Goal: Transaction & Acquisition: Purchase product/service

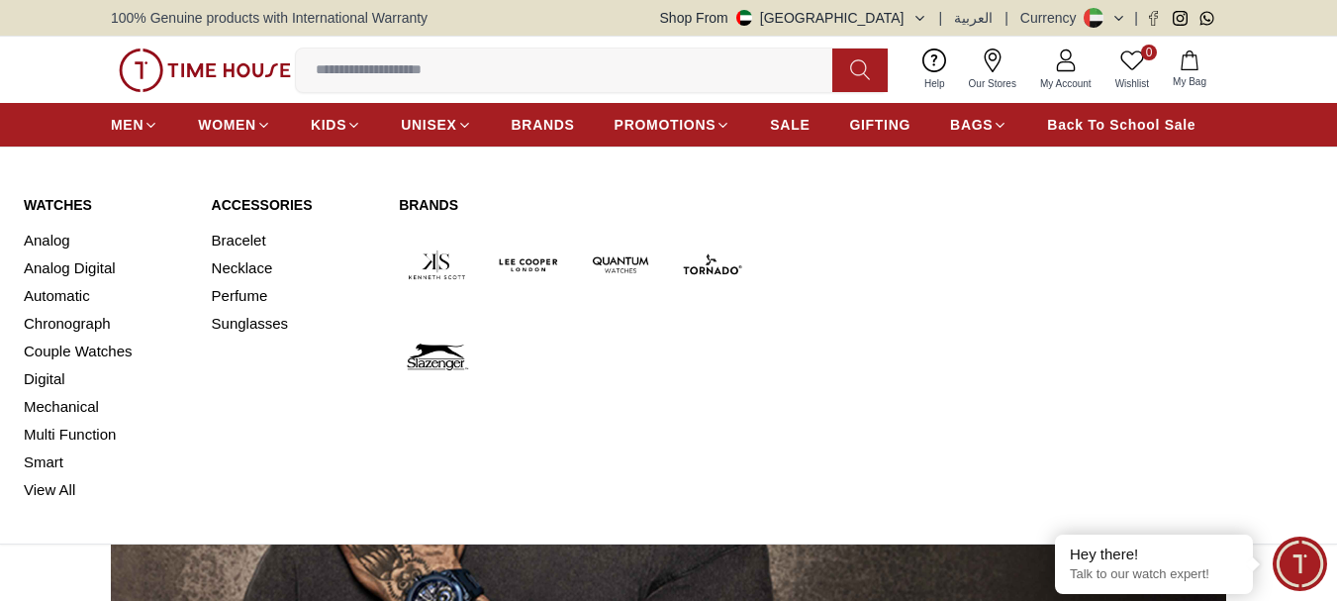
drag, startPoint x: 141, startPoint y: 125, endPoint x: 492, endPoint y: 171, distance: 354.4
click at [492, 171] on div "Watches Analog Analog Digital Automatic Chronograph Couple Watches Digital Mech…" at bounding box center [668, 349] width 1337 height 388
click at [52, 240] on link "Analog" at bounding box center [106, 241] width 164 height 28
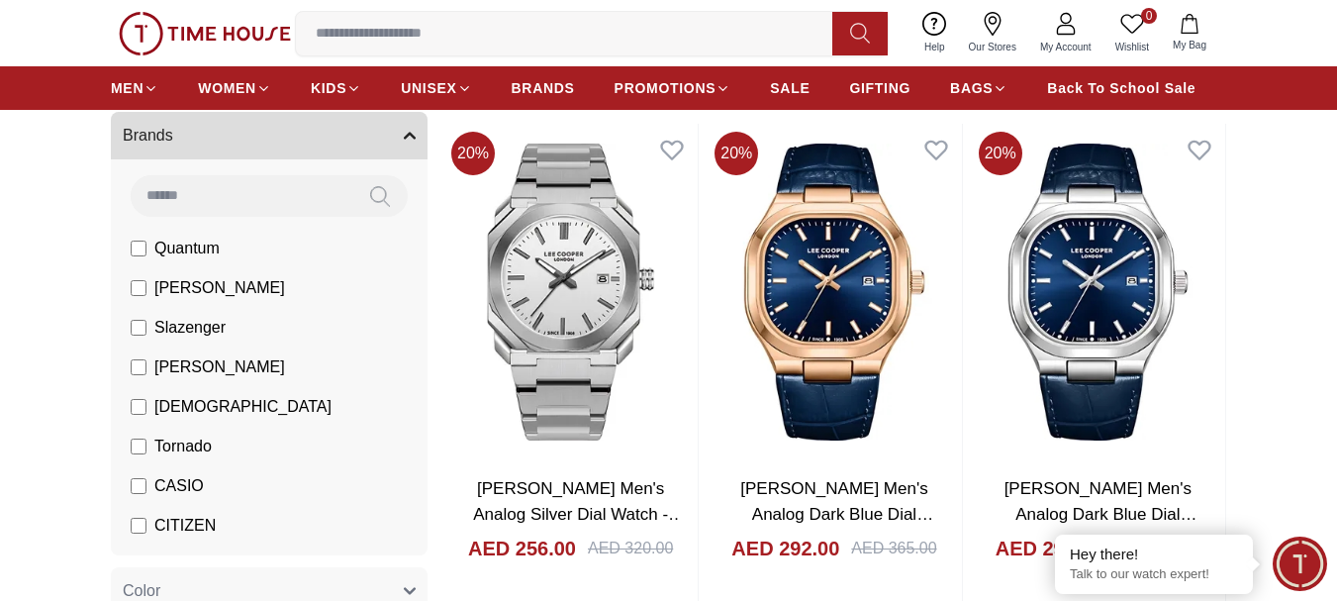
scroll to position [198, 0]
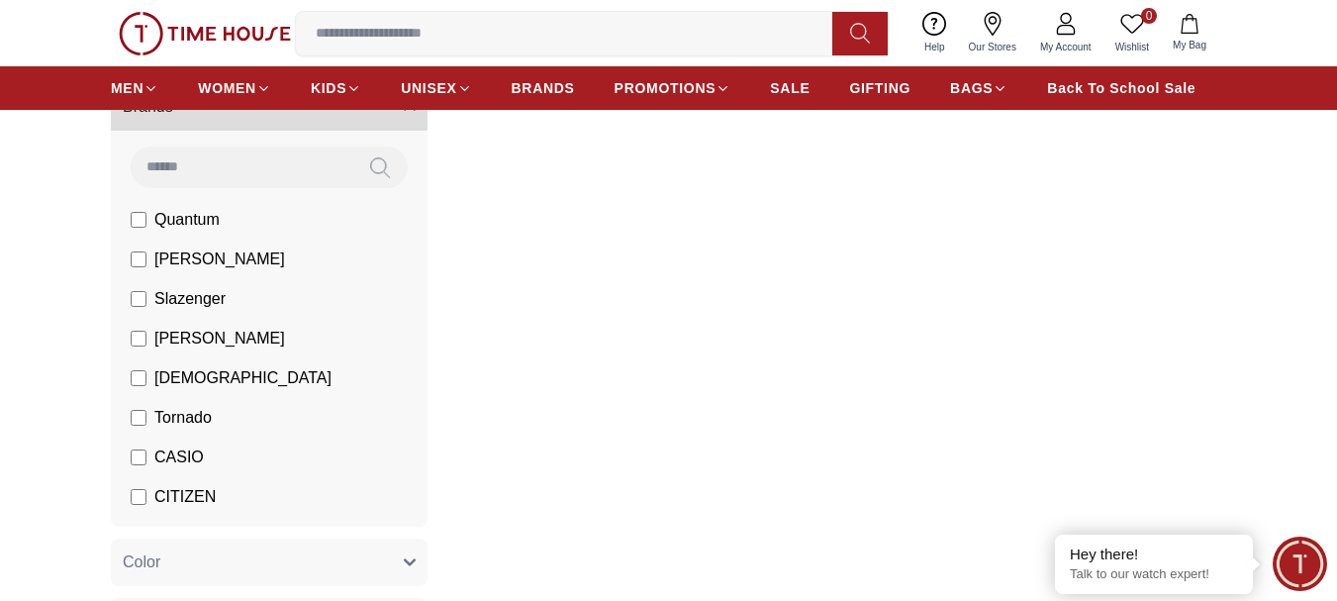
click at [198, 169] on input at bounding box center [242, 166] width 222 height 40
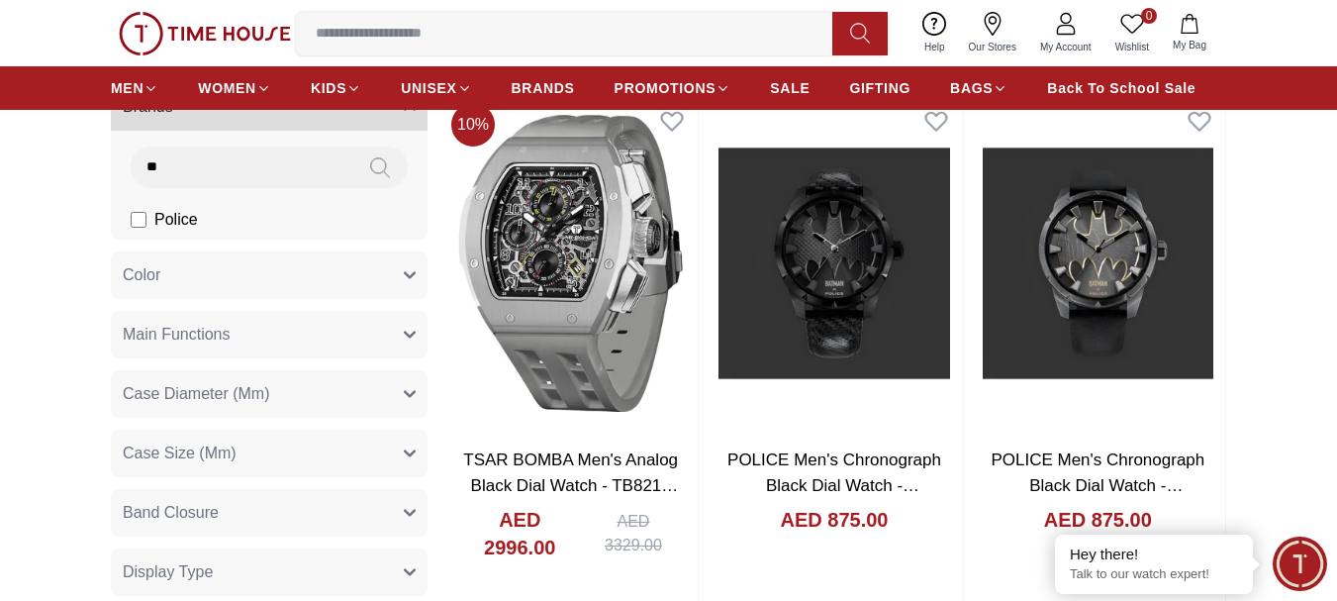
type input "**"
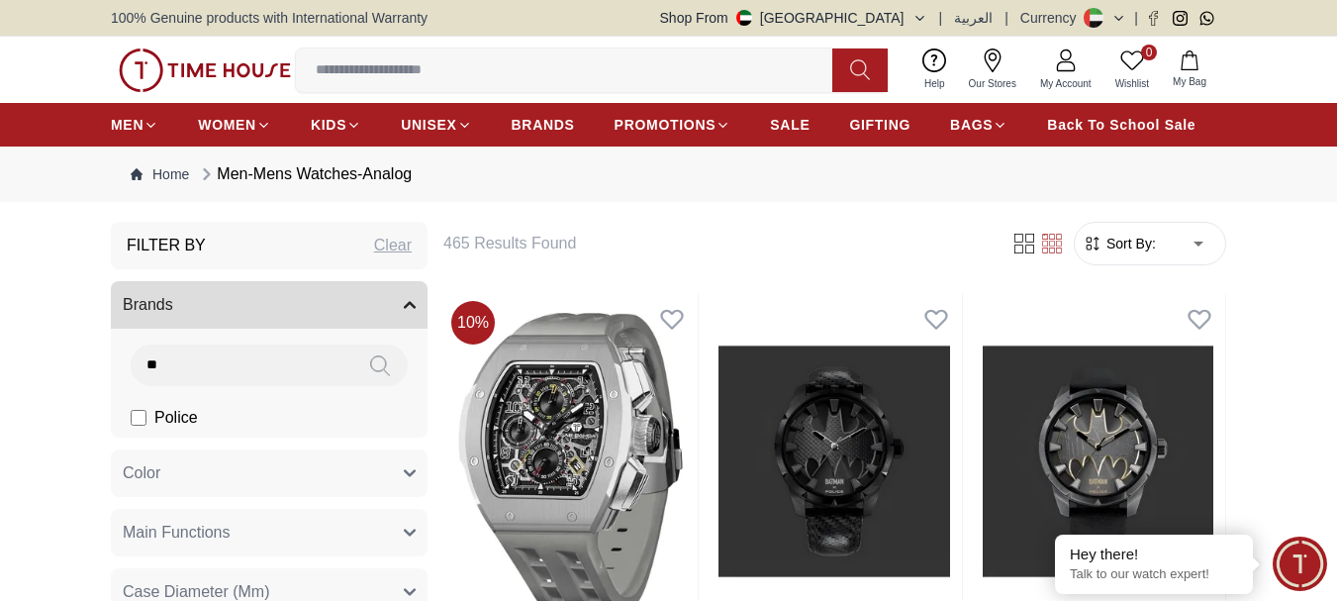
scroll to position [198, 0]
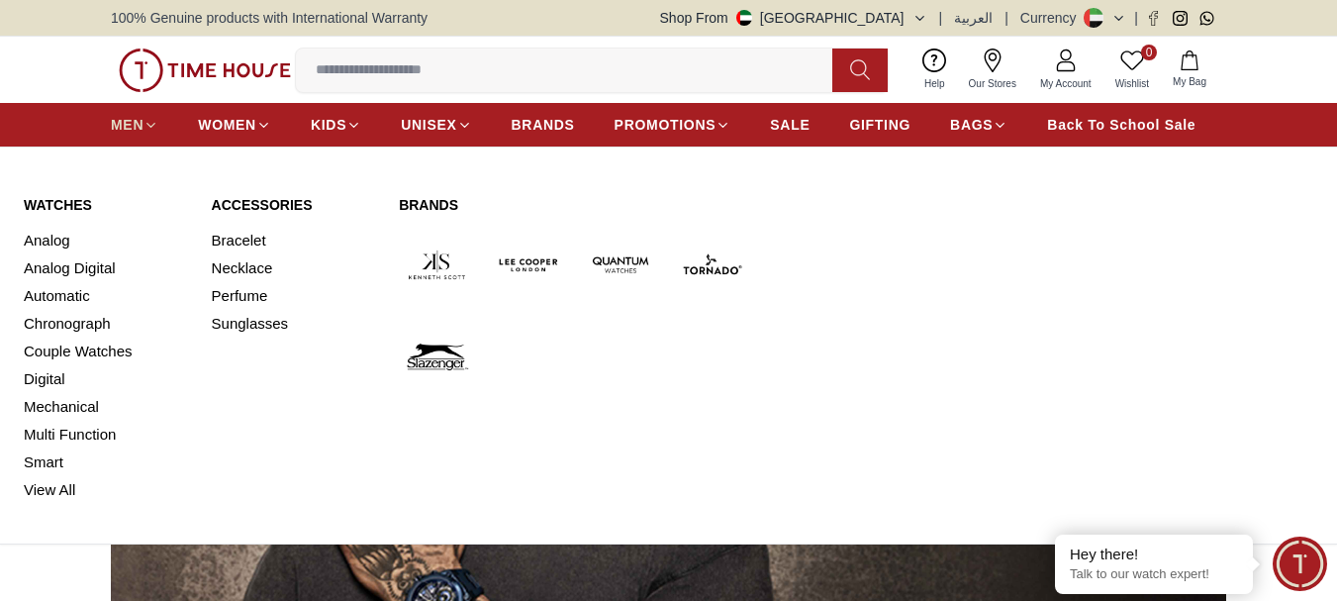
click at [150, 124] on icon at bounding box center [150, 125] width 15 height 15
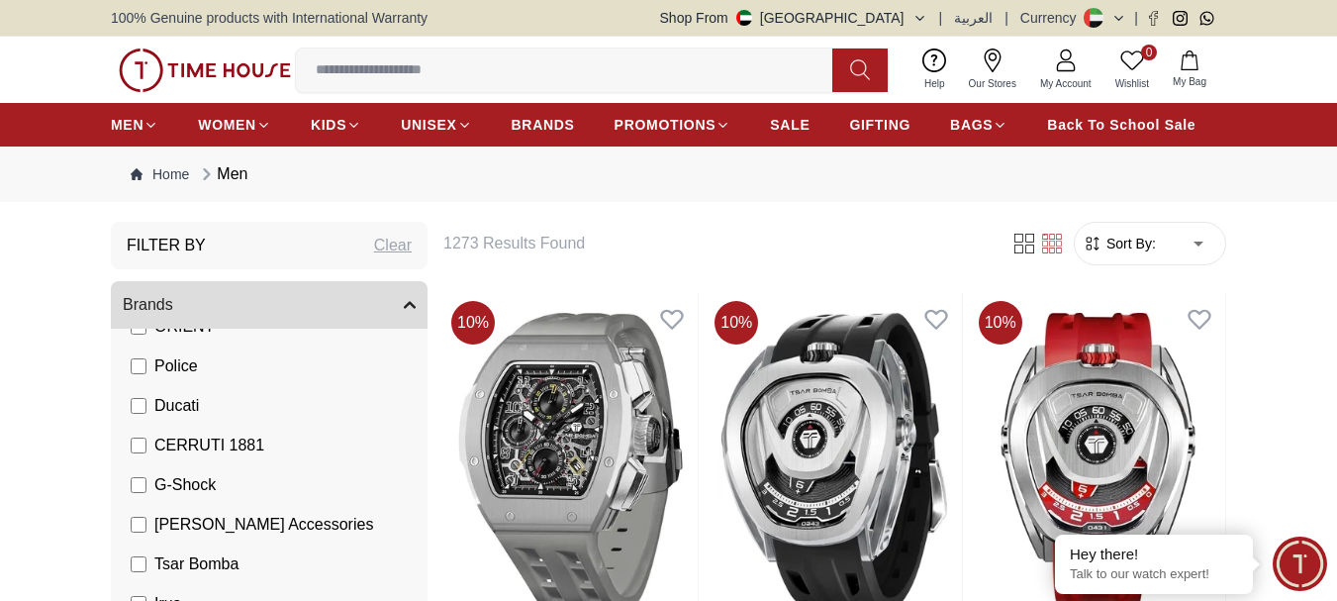
scroll to position [445, 0]
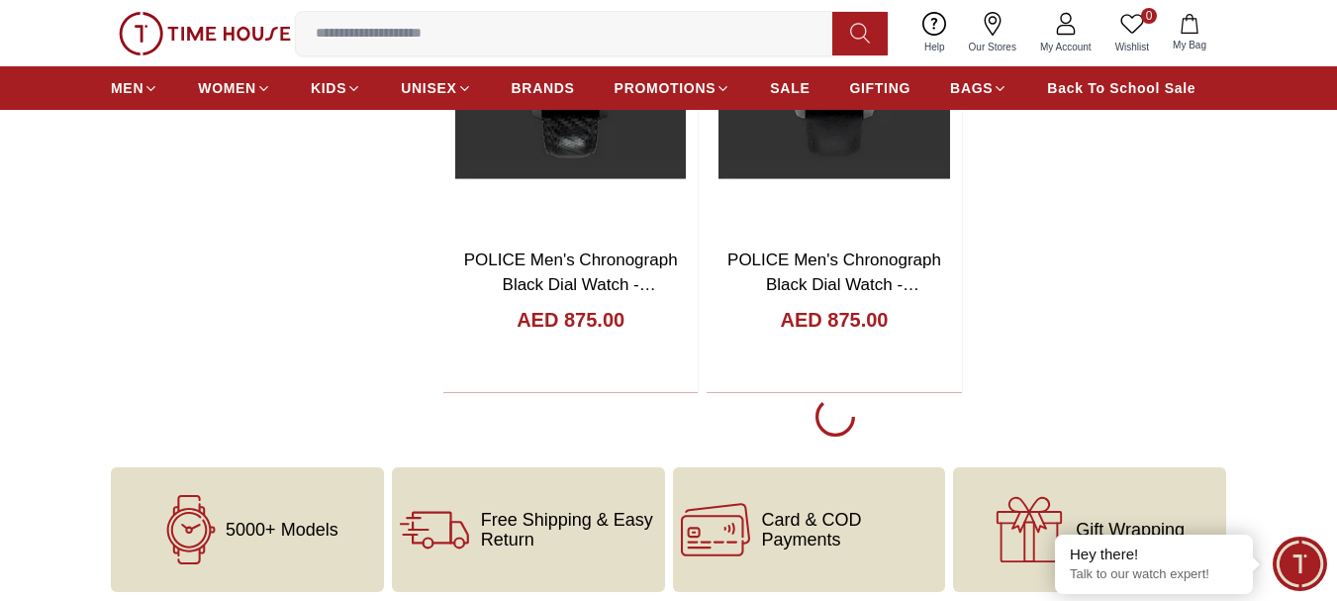
scroll to position [3464, 0]
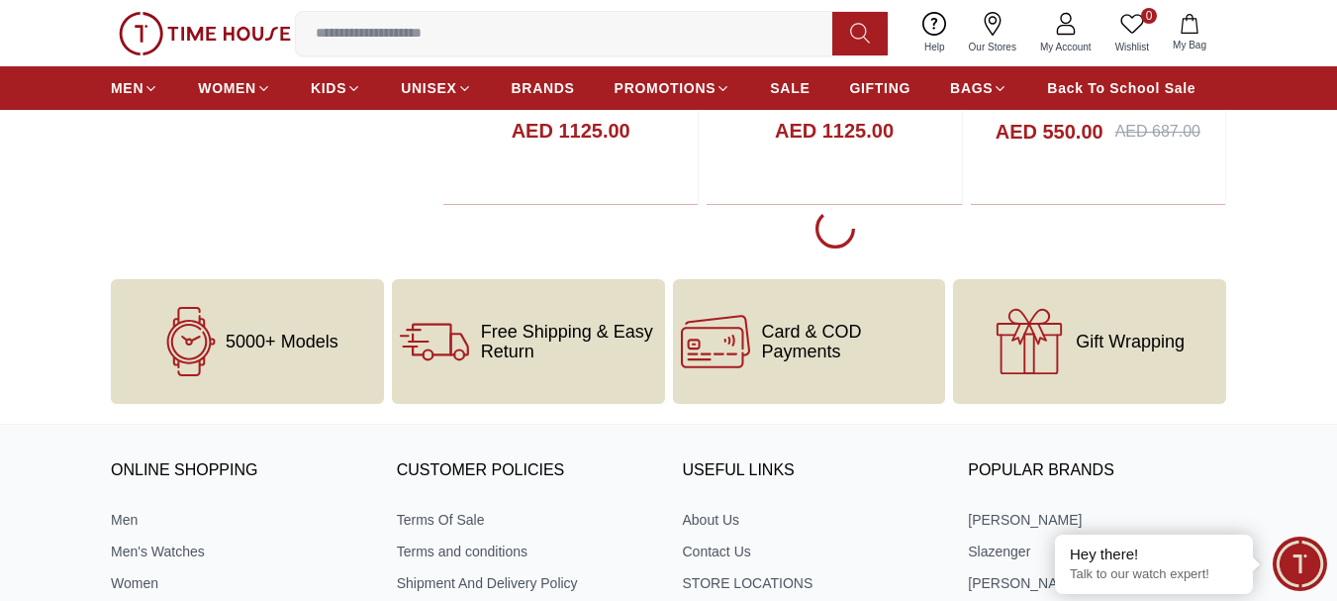
scroll to position [10391, 0]
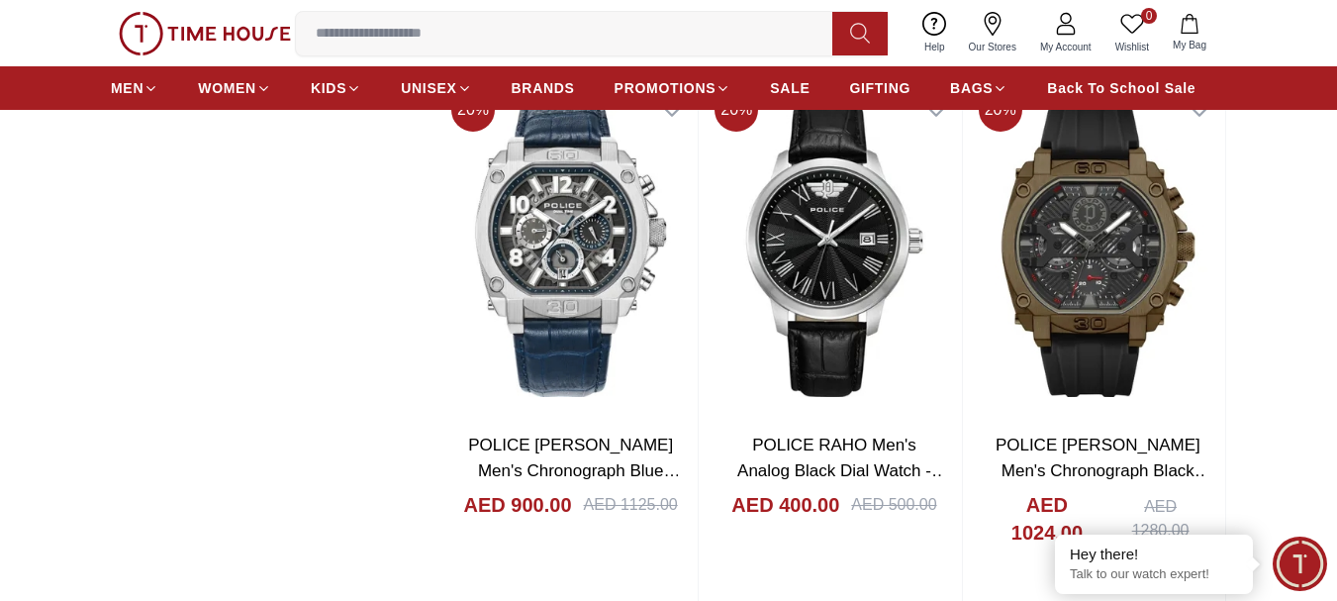
scroll to position [6927, 0]
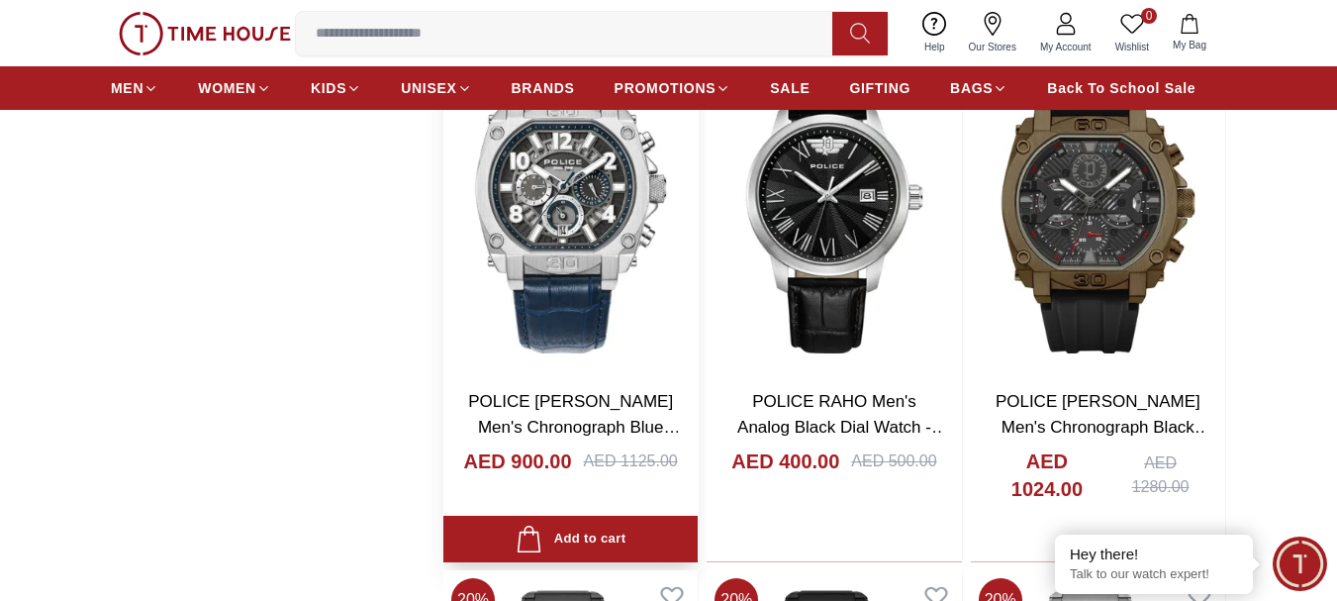
click at [584, 210] on img at bounding box center [570, 205] width 254 height 336
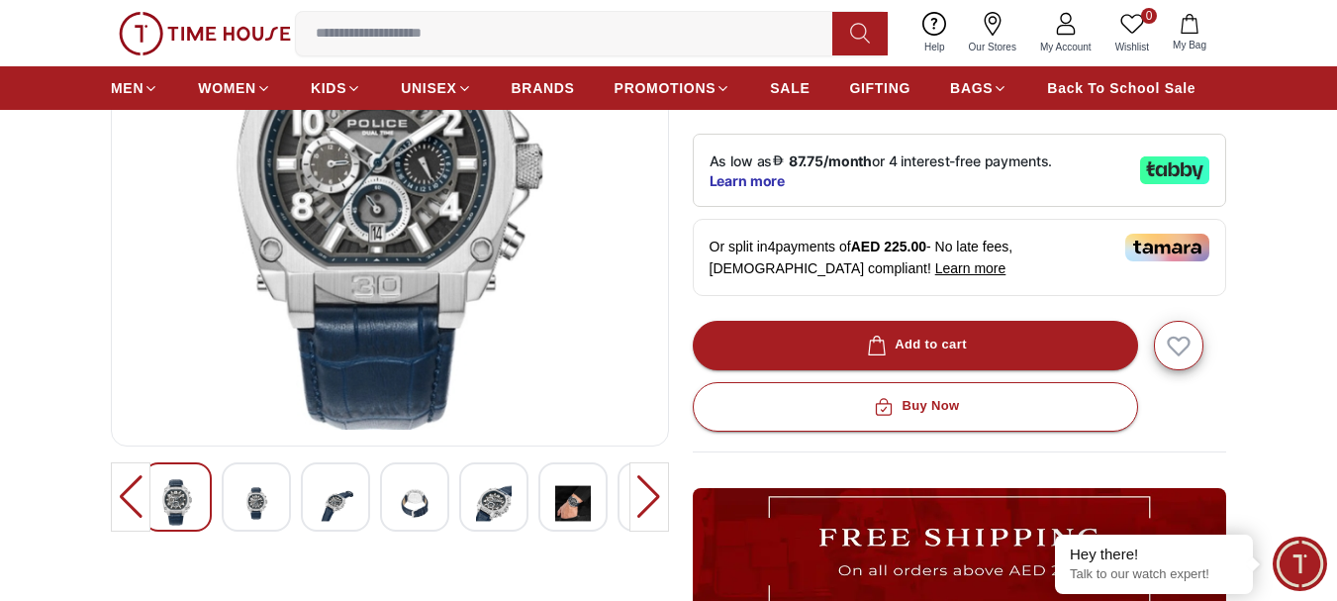
scroll to position [297, 0]
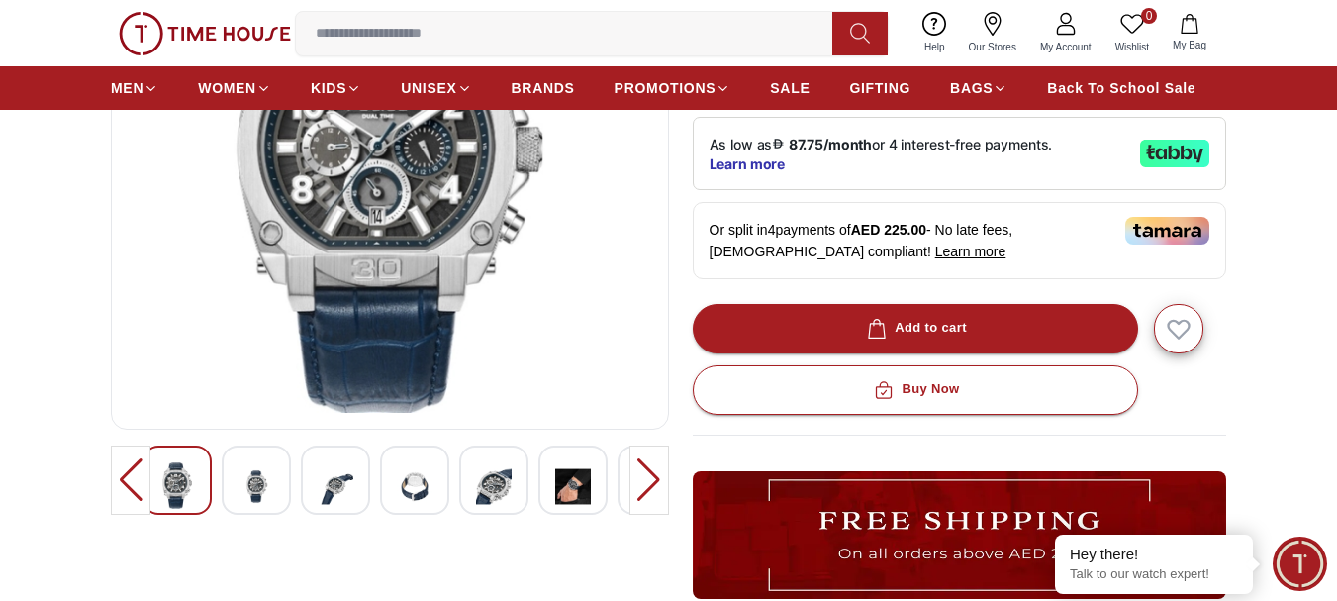
click at [639, 478] on div at bounding box center [649, 479] width 40 height 69
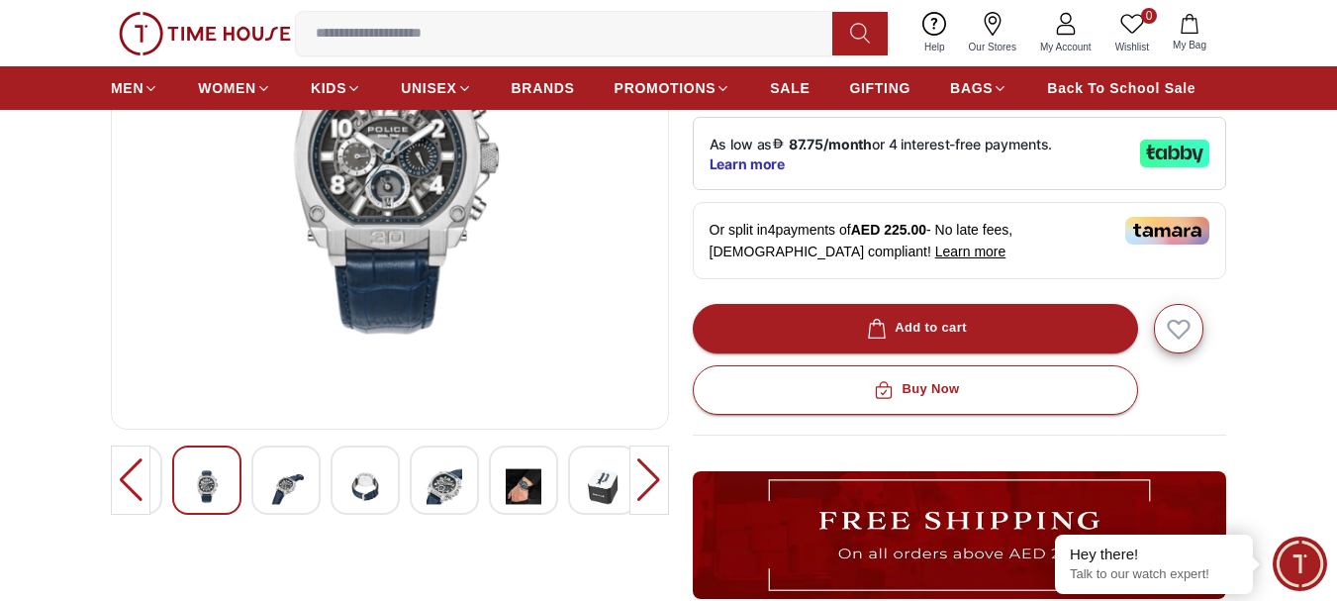
click at [639, 478] on div at bounding box center [649, 479] width 40 height 69
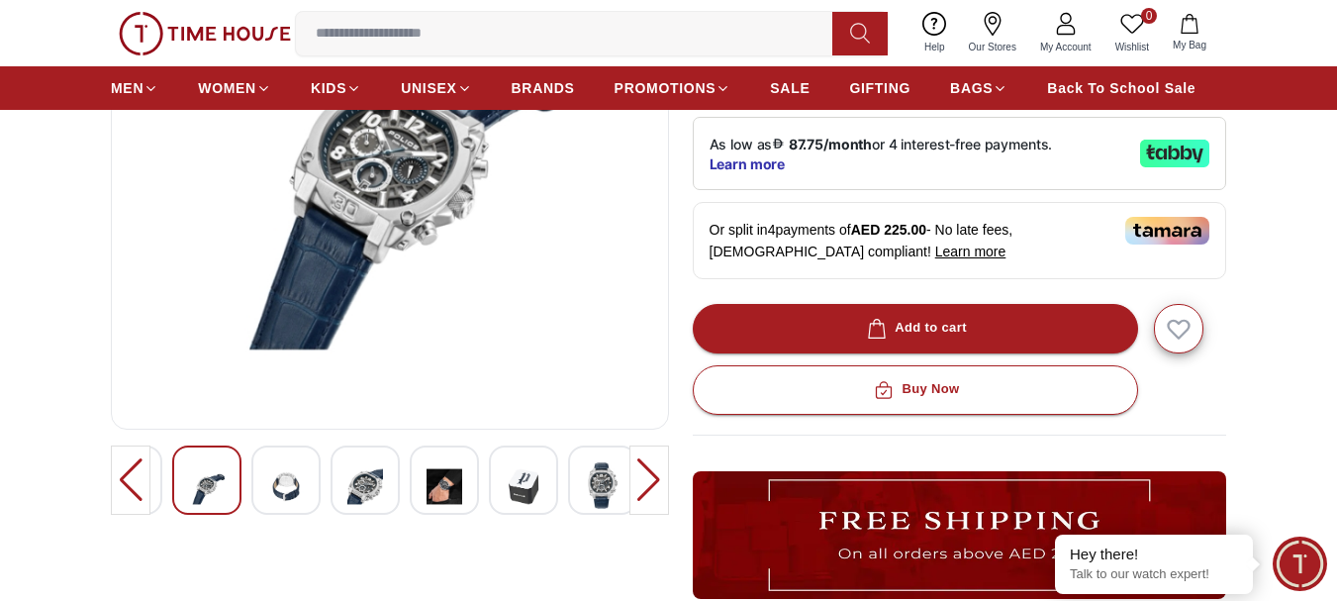
click at [639, 478] on div at bounding box center [649, 479] width 40 height 69
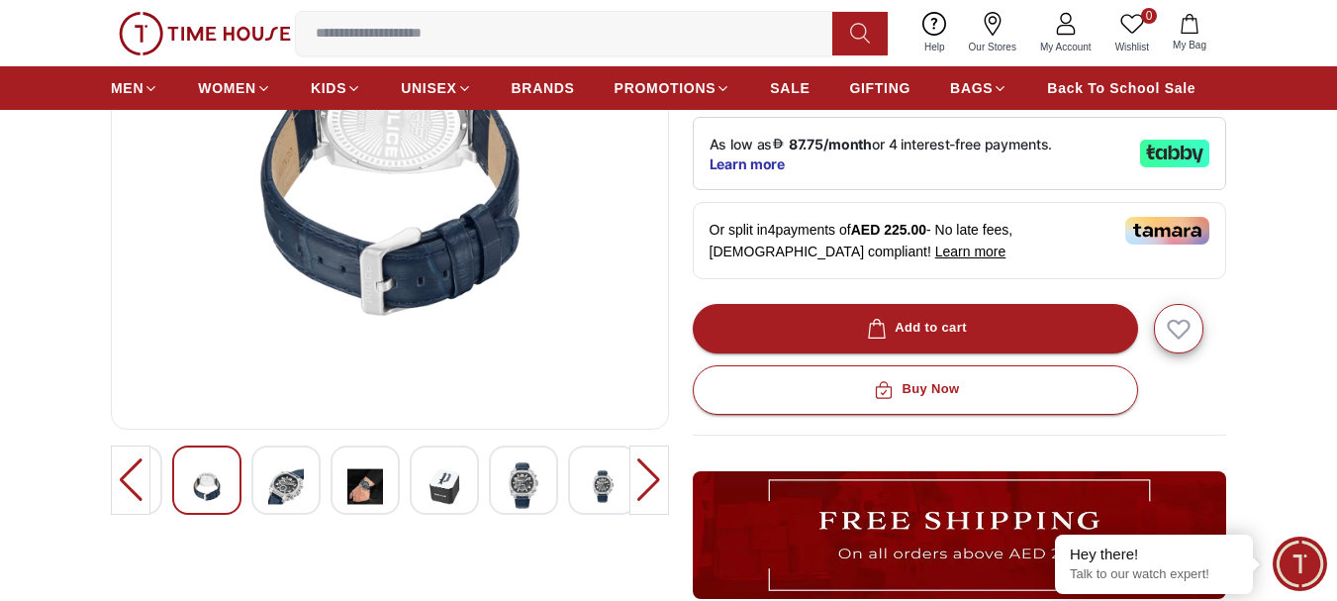
click at [639, 478] on div at bounding box center [649, 479] width 40 height 69
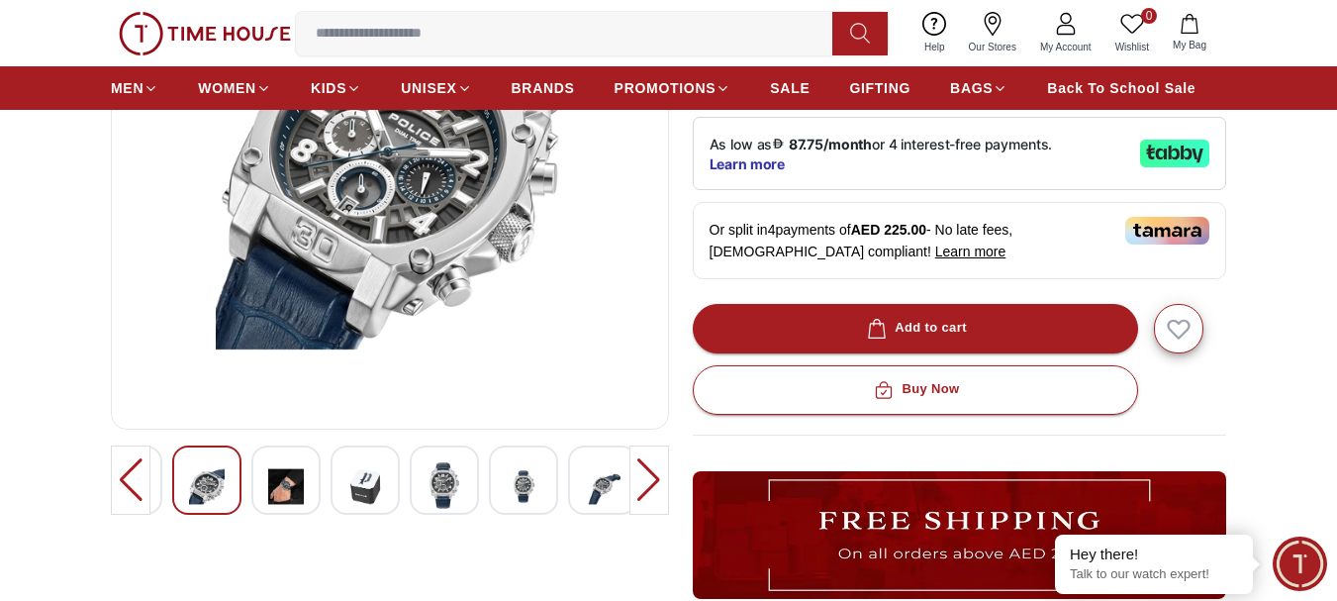
click at [639, 478] on div at bounding box center [649, 479] width 40 height 69
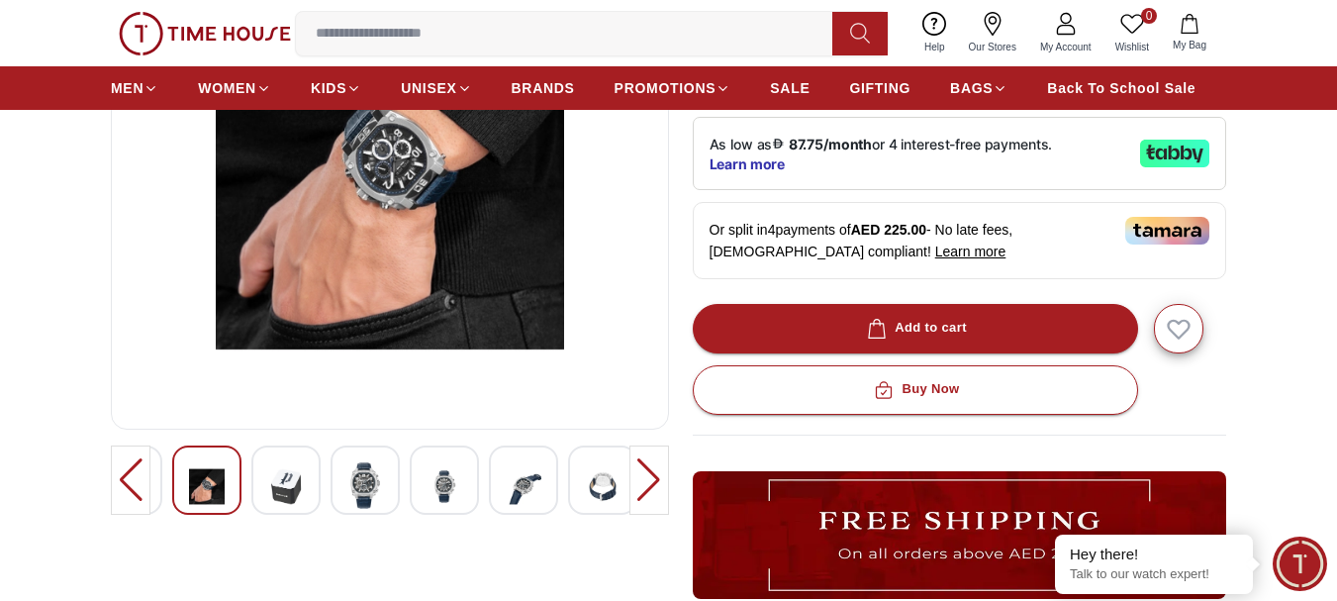
click at [639, 478] on div at bounding box center [649, 479] width 40 height 69
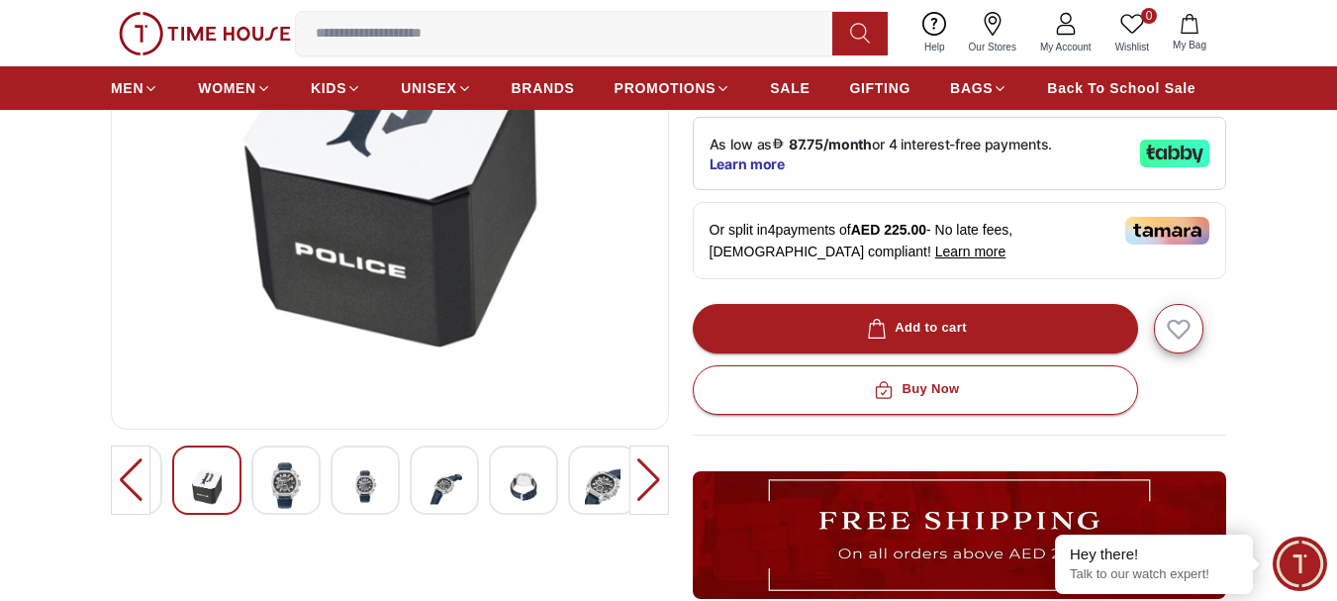
click at [639, 478] on div at bounding box center [649, 479] width 40 height 69
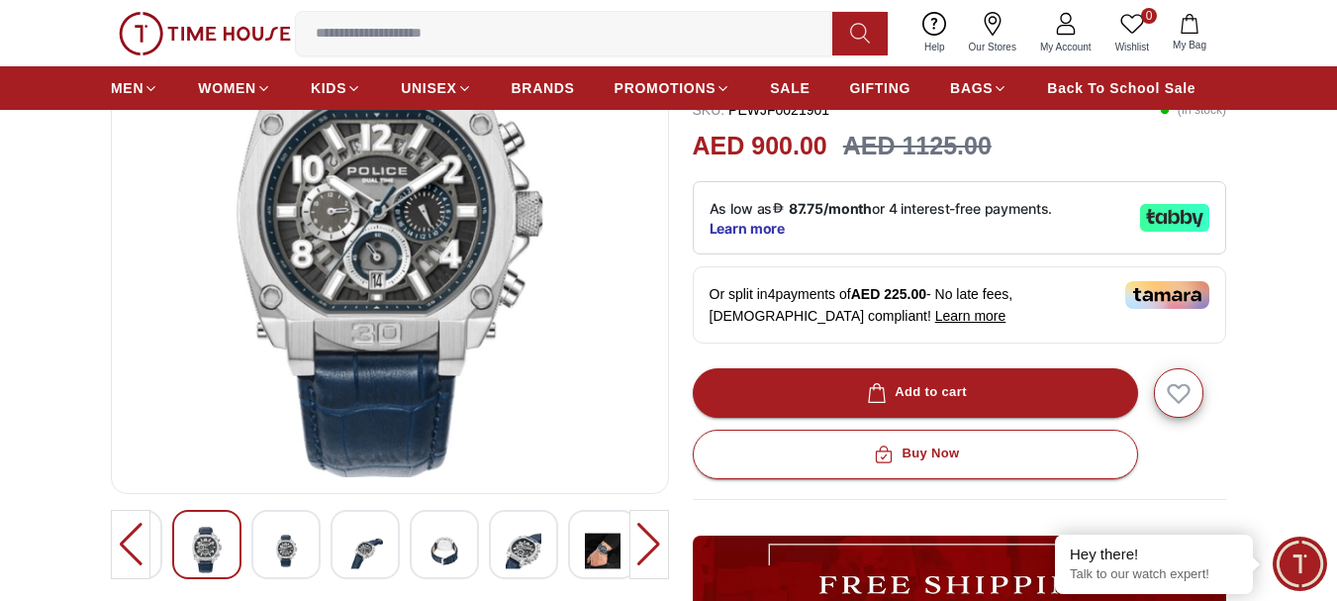
scroll to position [198, 0]
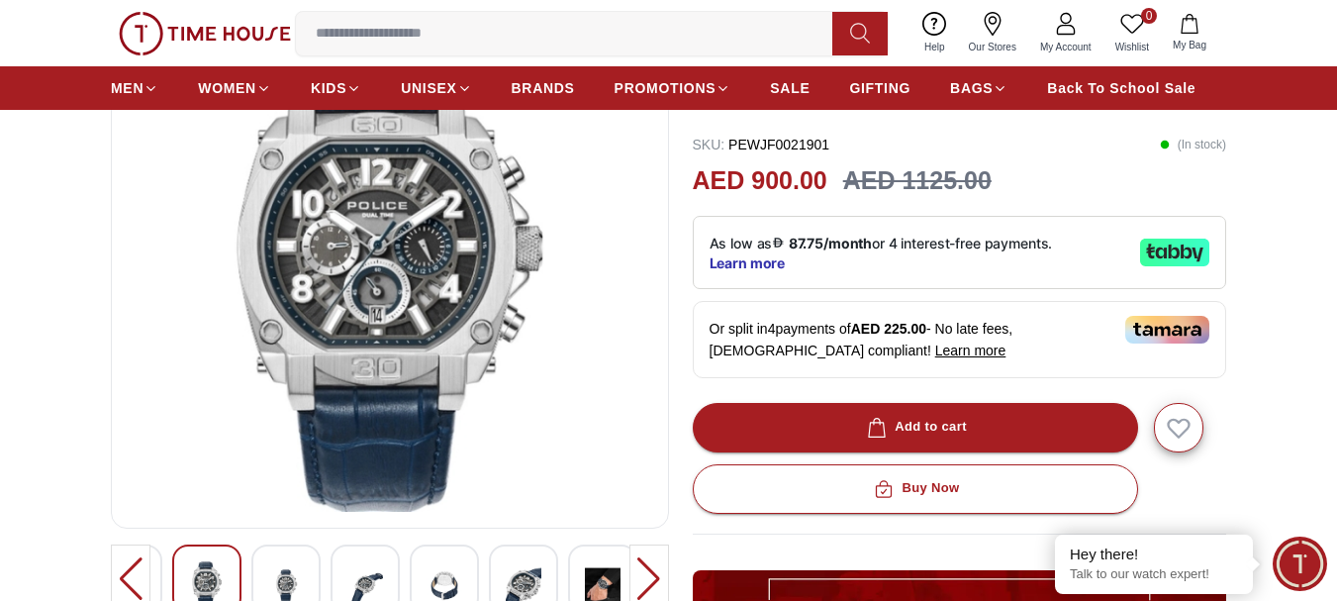
click at [414, 331] on img at bounding box center [390, 274] width 524 height 475
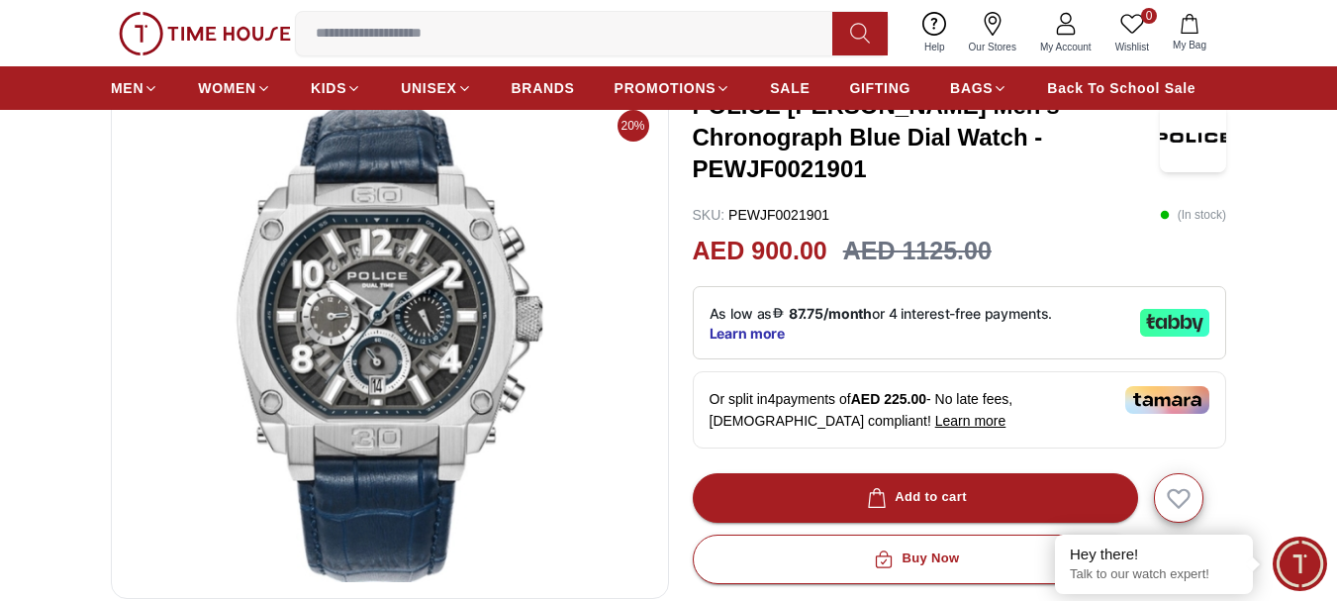
scroll to position [99, 0]
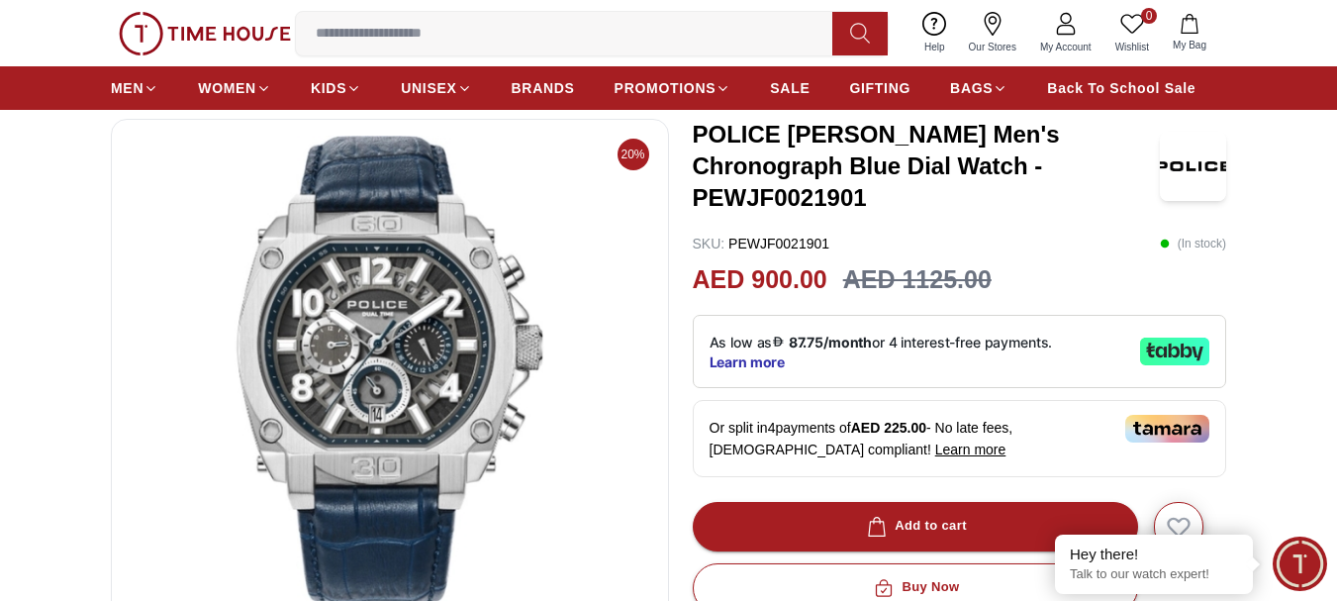
click at [394, 276] on img at bounding box center [390, 373] width 524 height 475
drag, startPoint x: 394, startPoint y: 276, endPoint x: 387, endPoint y: 300, distance: 24.7
click at [387, 300] on img at bounding box center [390, 373] width 524 height 475
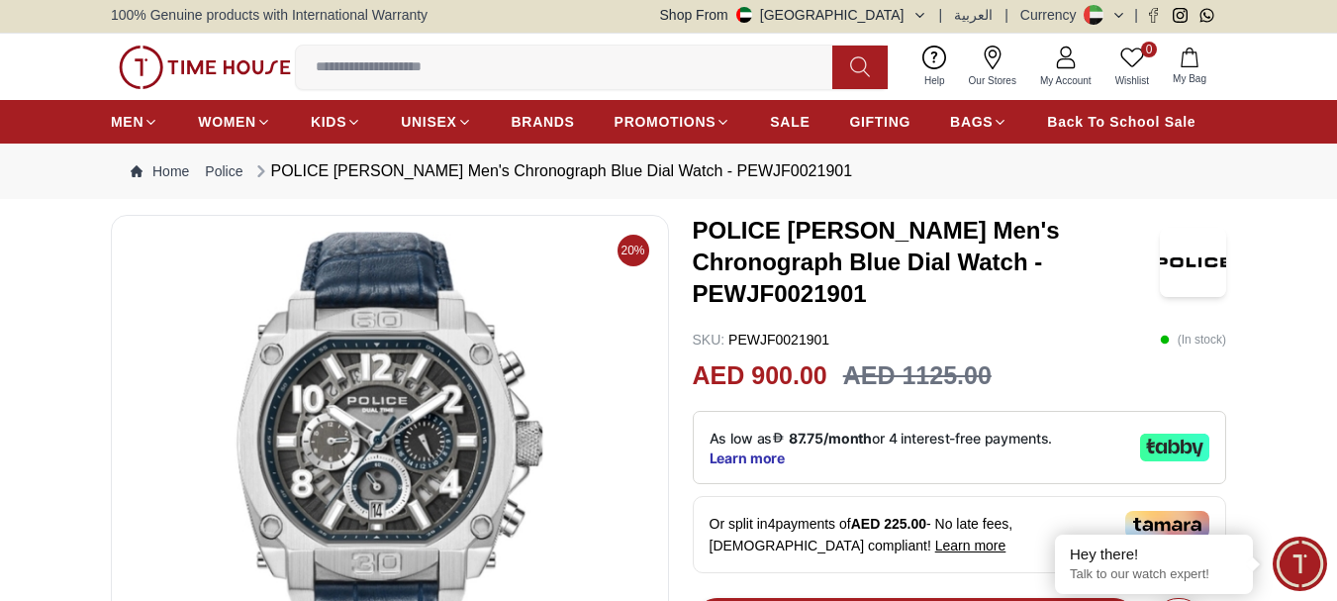
scroll to position [0, 0]
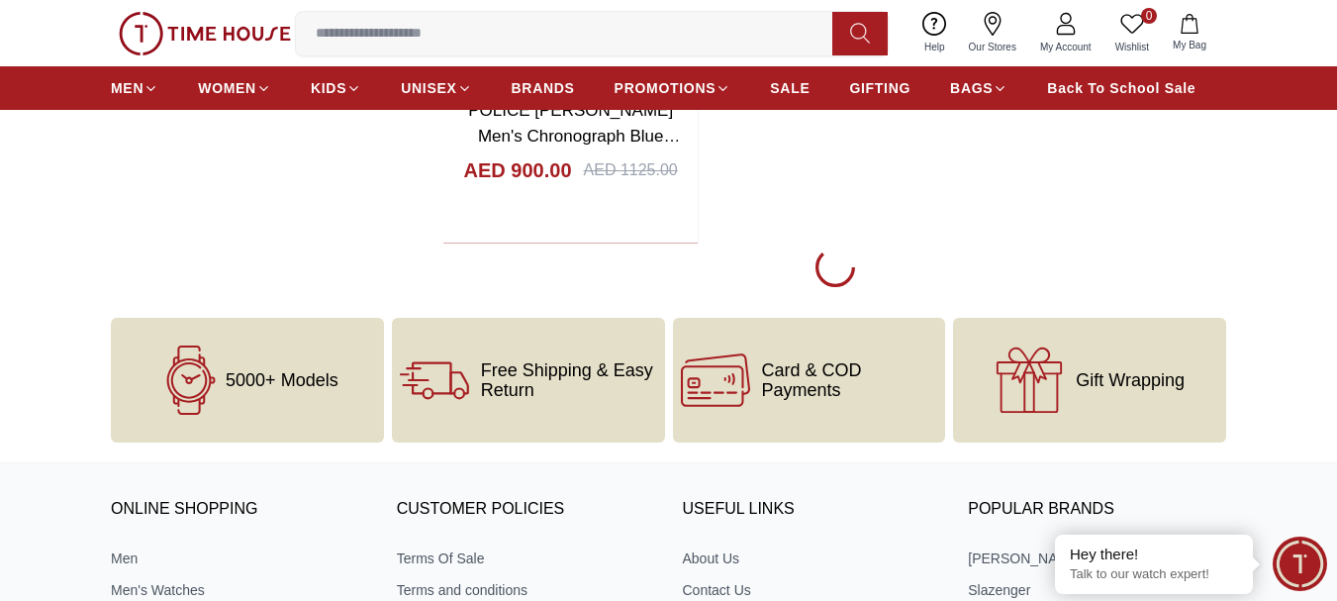
scroll to position [7224, 0]
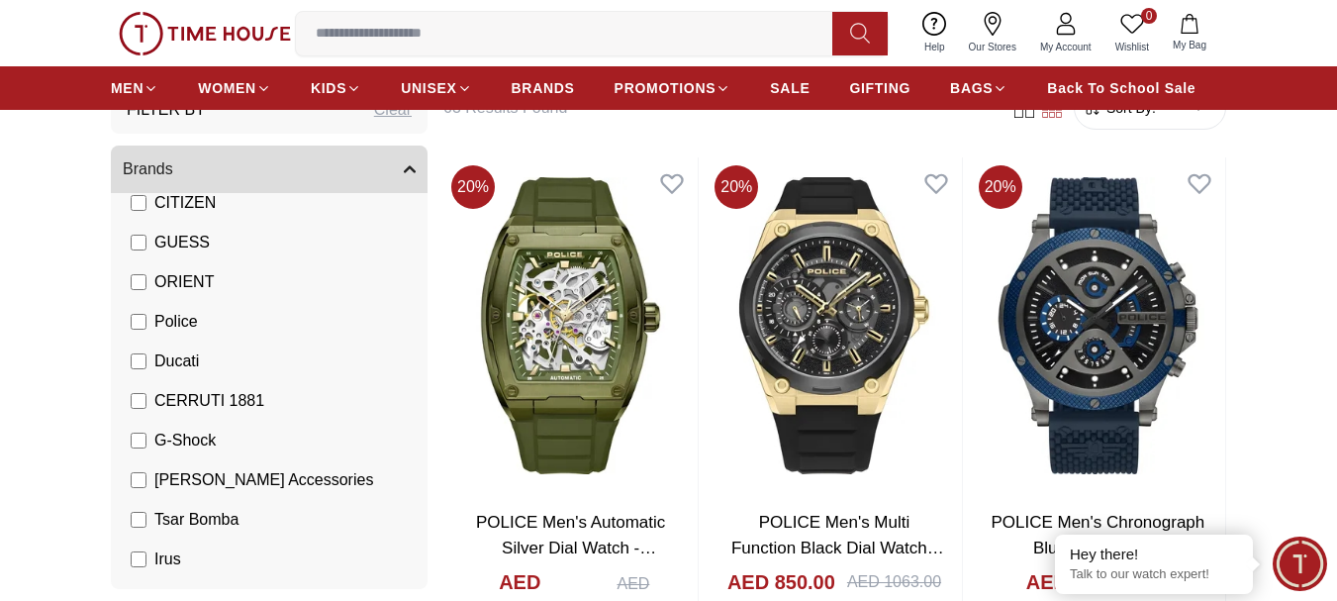
scroll to position [198, 0]
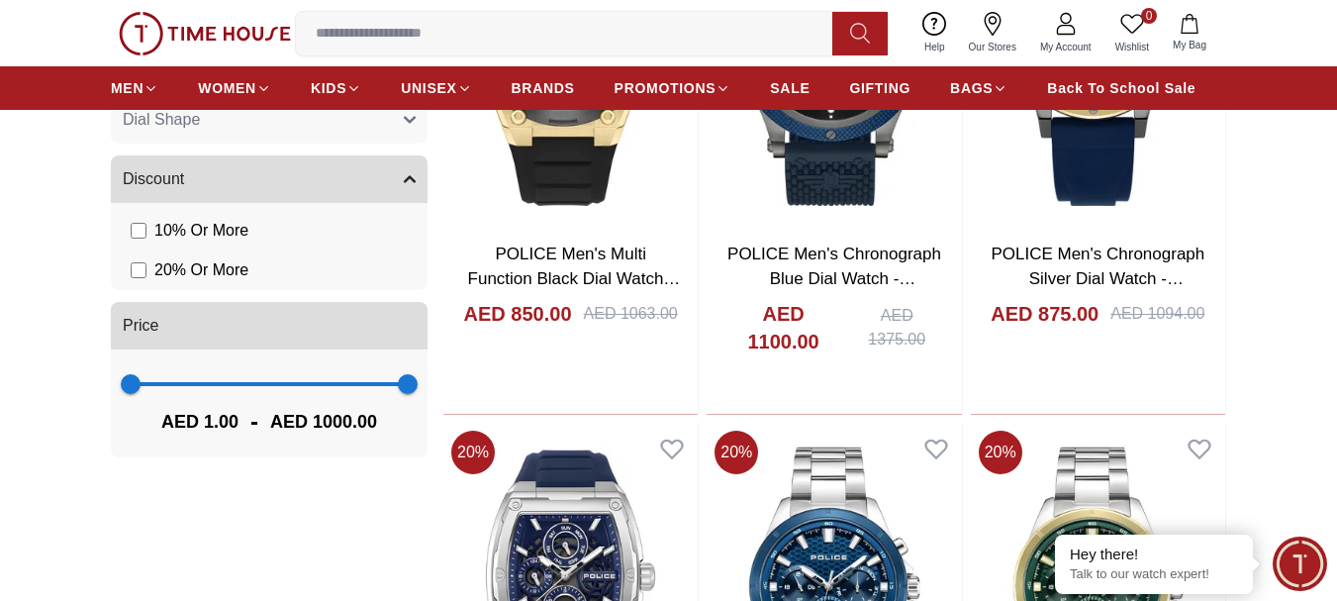
scroll to position [1484, 0]
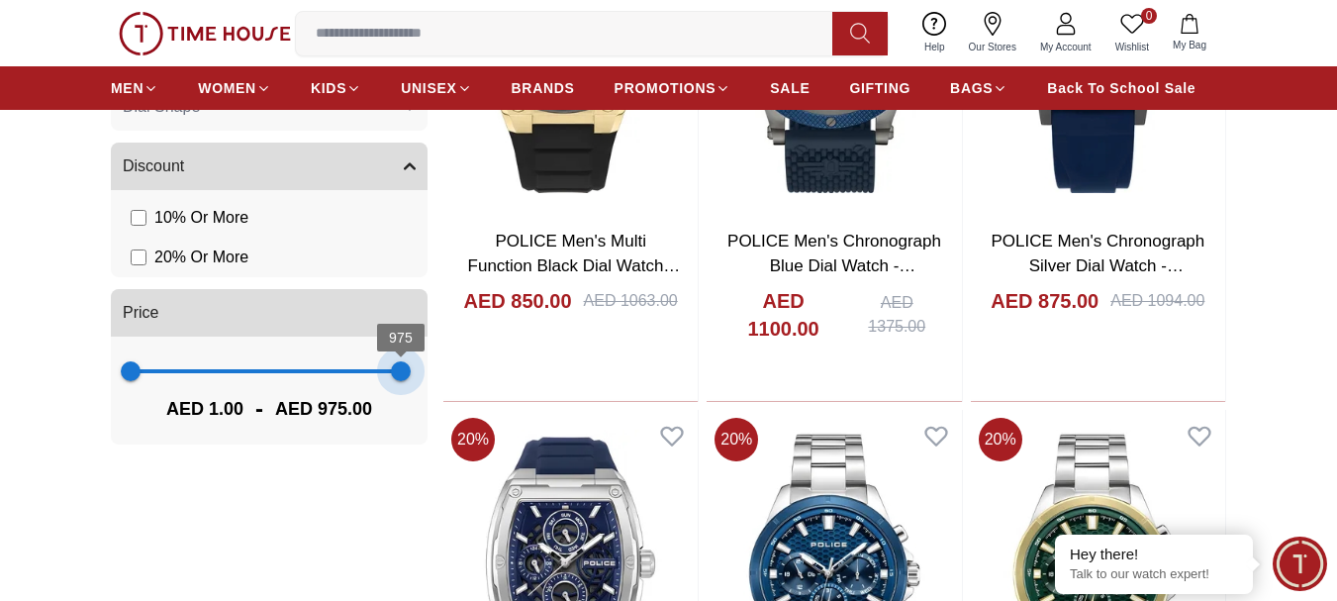
type input "****"
drag, startPoint x: 404, startPoint y: 374, endPoint x: 421, endPoint y: 413, distance: 42.1
click at [421, 413] on div "1 1000 AED 1.00 - AED 1000.00" at bounding box center [269, 390] width 317 height 108
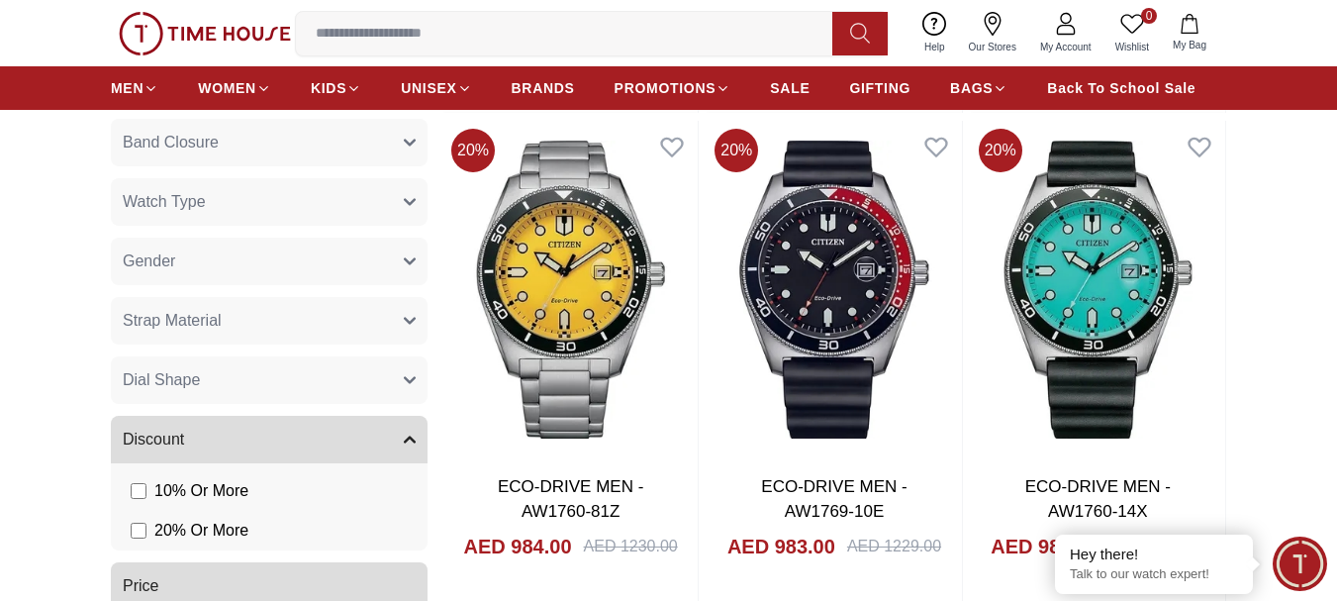
scroll to position [1188, 0]
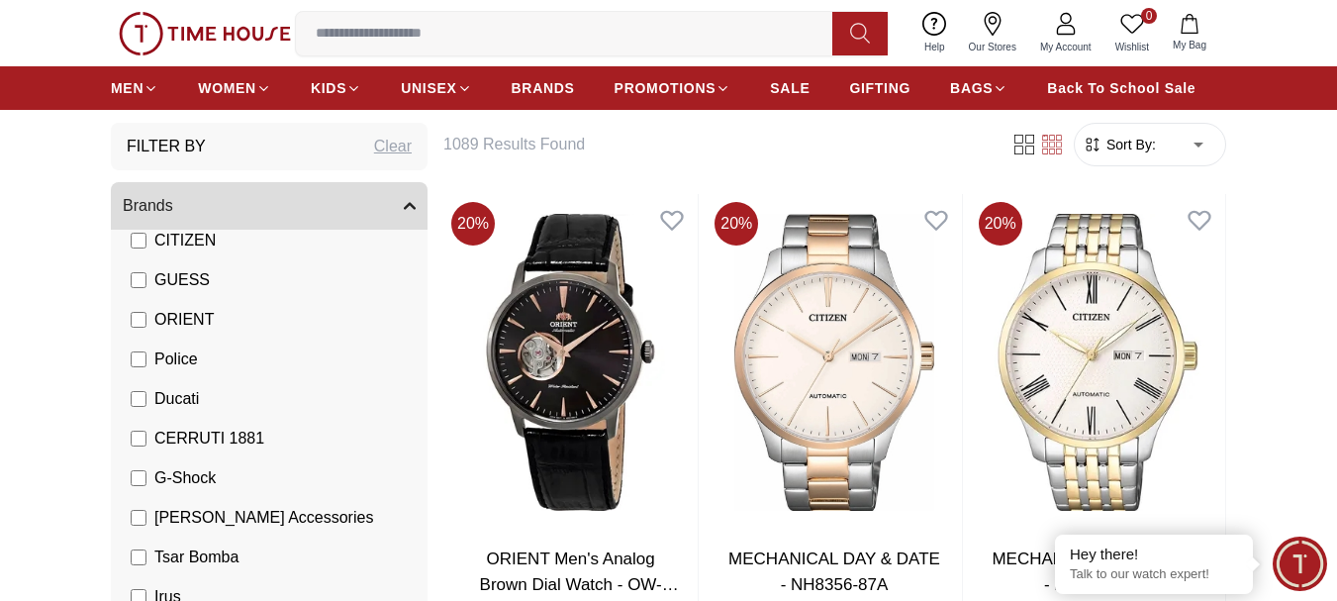
scroll to position [396, 0]
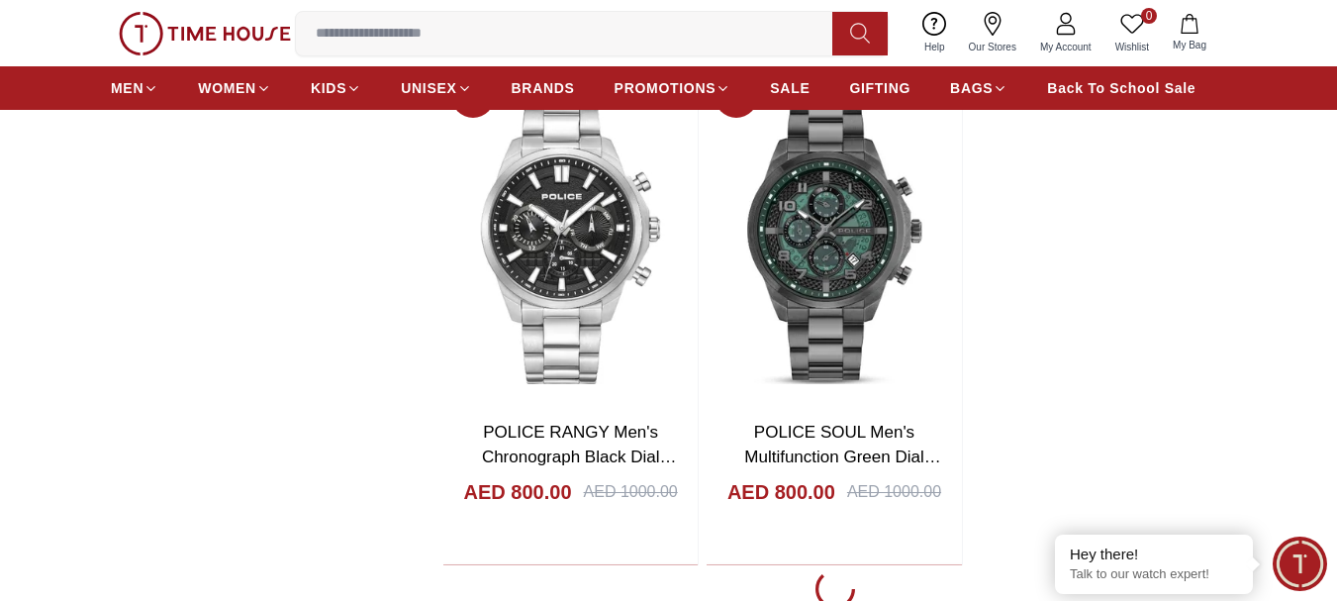
scroll to position [3266, 0]
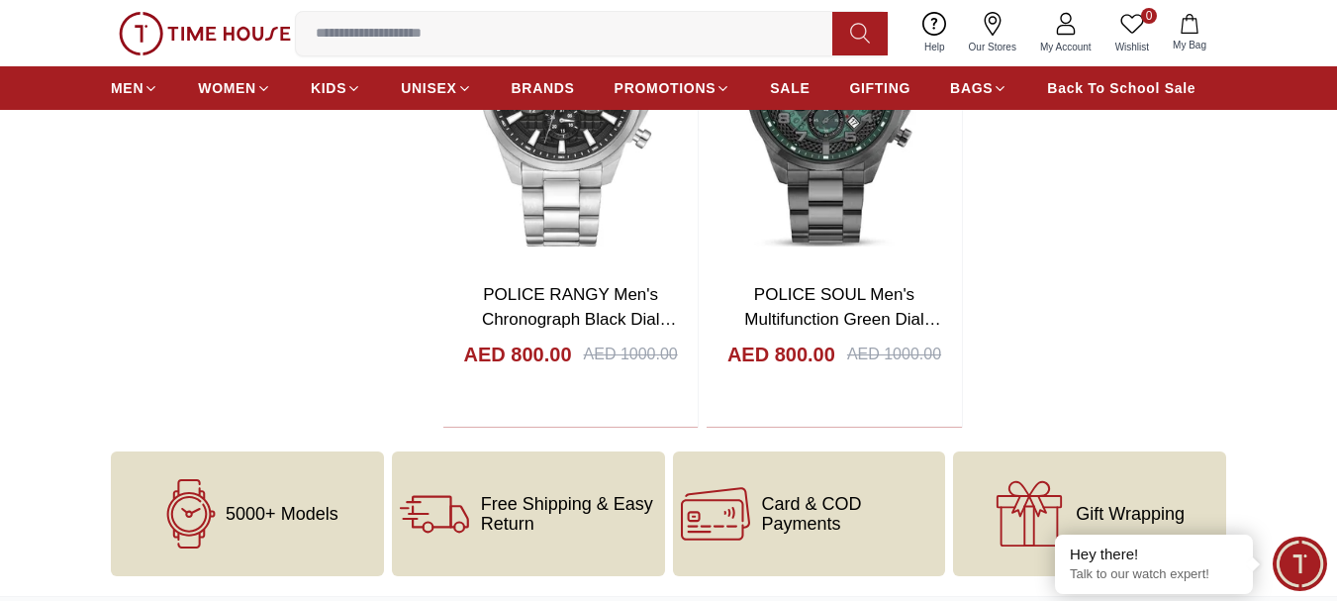
scroll to position [3365, 0]
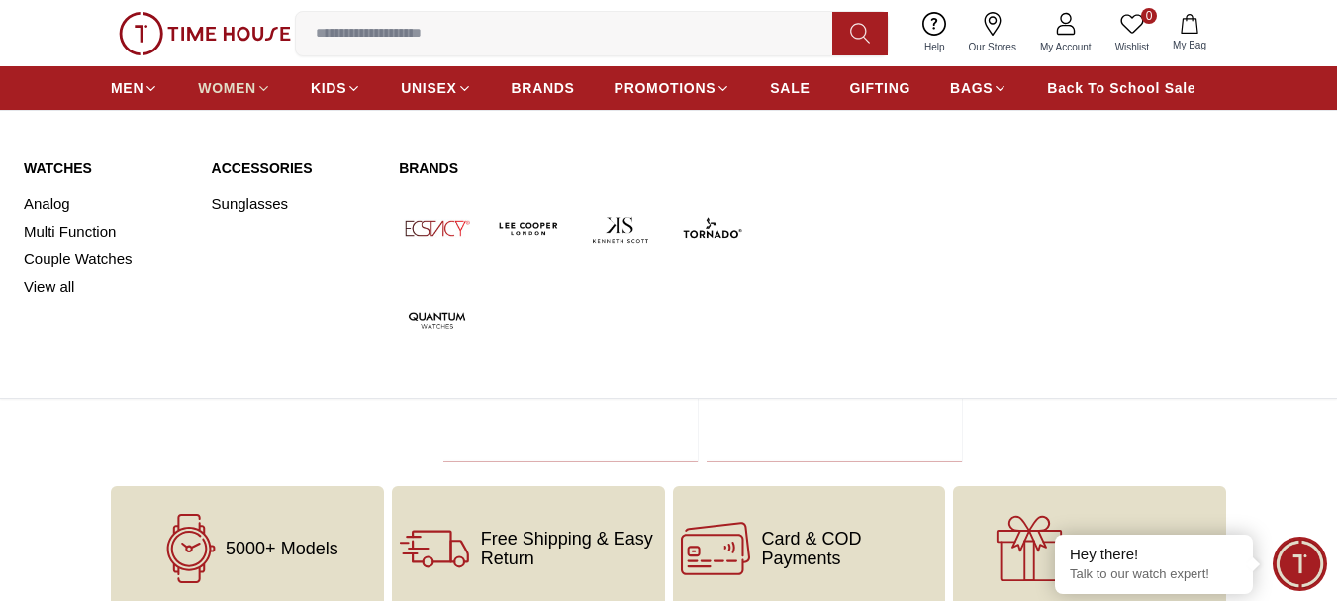
click at [260, 86] on icon at bounding box center [264, 88] width 8 height 4
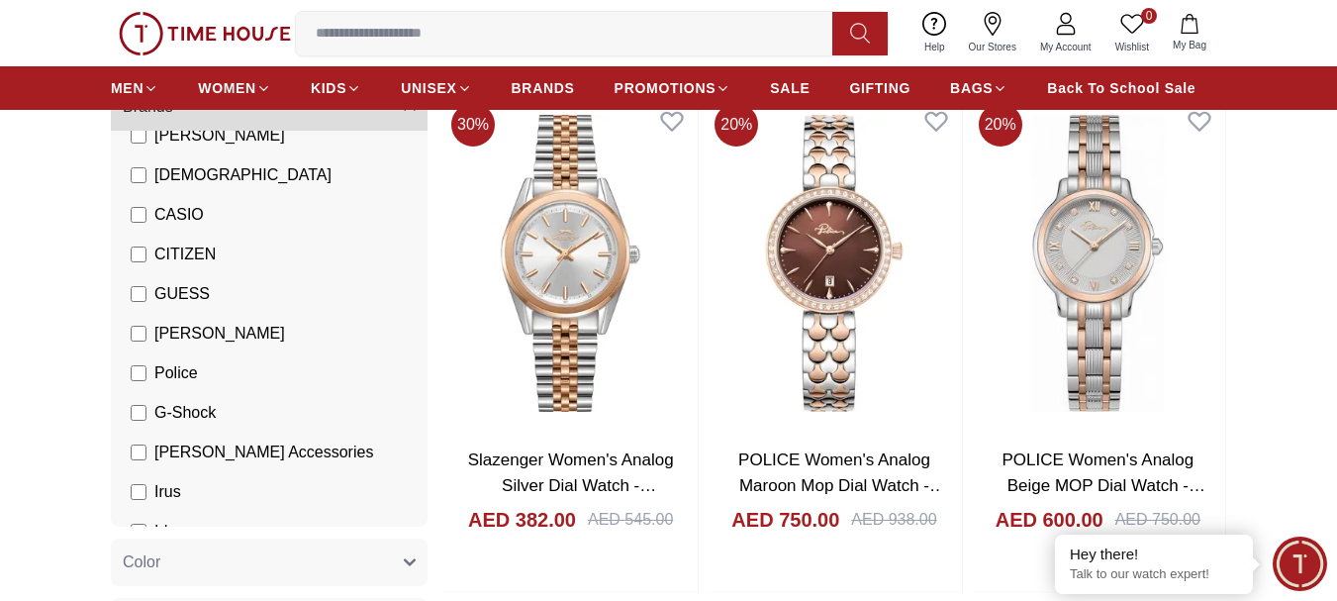
scroll to position [198, 0]
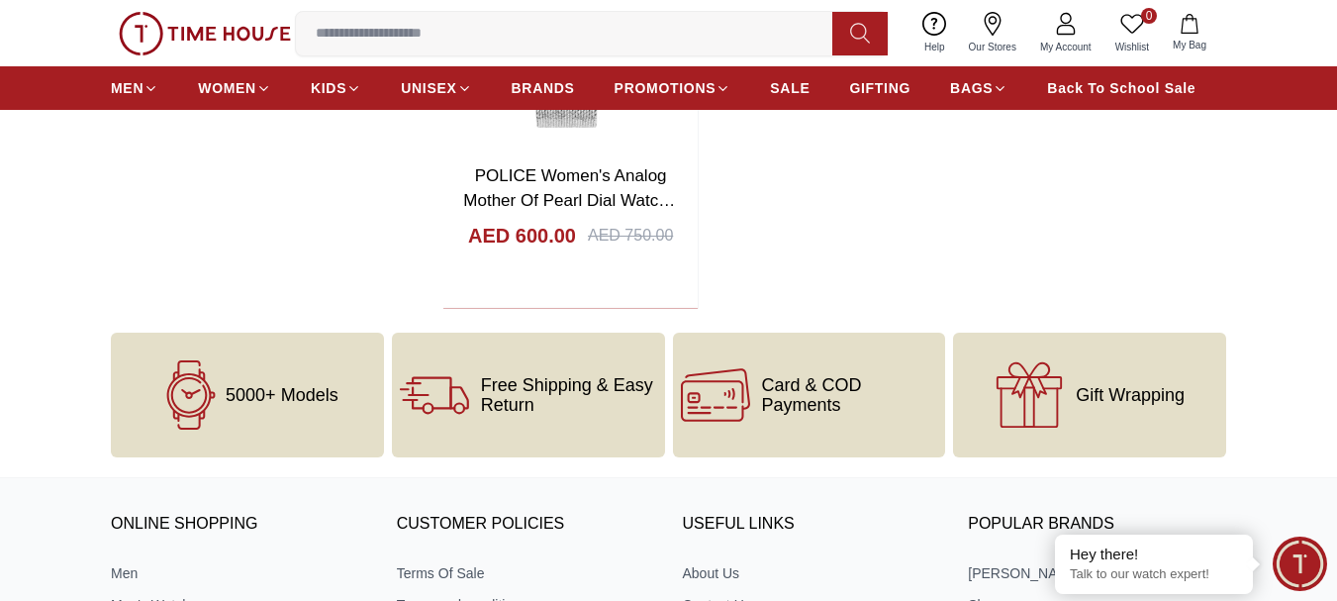
scroll to position [3563, 0]
